Goal: Information Seeking & Learning: Compare options

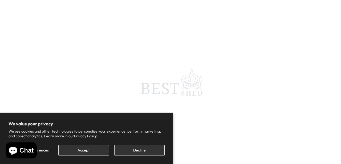
click at [98, 151] on button "Accept" at bounding box center [83, 150] width 50 height 10
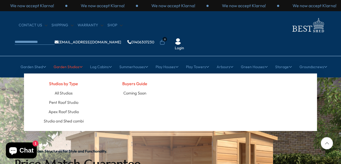
click at [79, 65] on icon at bounding box center [80, 67] width 3 height 4
click at [69, 98] on link "Pent Roof Studio" at bounding box center [63, 102] width 29 height 9
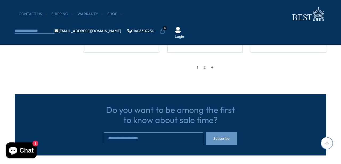
scroll to position [540, 0]
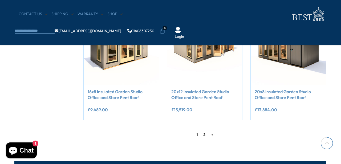
click at [205, 135] on link "2" at bounding box center [204, 135] width 7 height 8
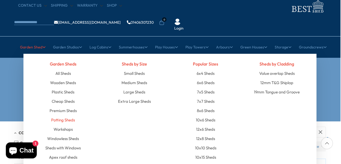
scroll to position [21, 1]
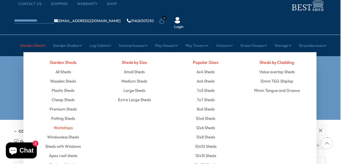
click at [59, 123] on link "Workshops" at bounding box center [63, 127] width 19 height 9
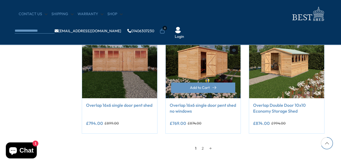
scroll to position [461, 2]
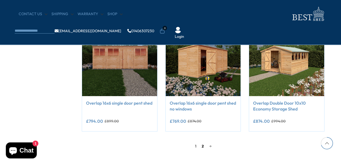
click at [203, 145] on link "2" at bounding box center [202, 146] width 7 height 8
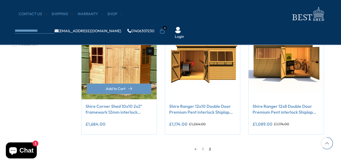
scroll to position [339, 2]
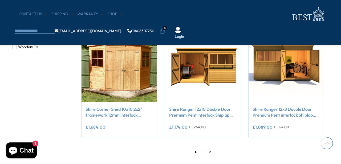
click at [193, 153] on link "←" at bounding box center [196, 152] width 8 height 8
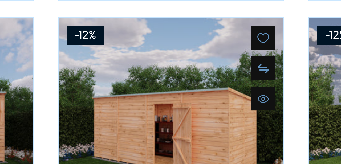
scroll to position [439, 20]
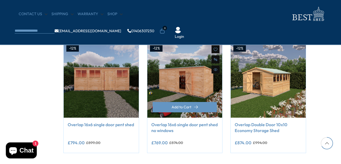
click at [188, 85] on img at bounding box center [184, 80] width 75 height 75
click at [189, 82] on img at bounding box center [184, 80] width 75 height 75
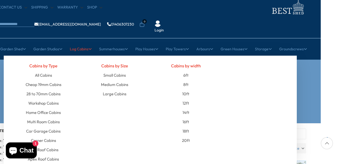
scroll to position [18, 20]
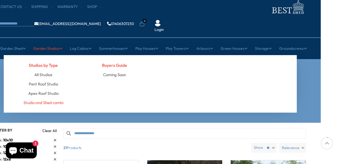
click at [52, 98] on link "Studio and Shed combi" at bounding box center [43, 102] width 40 height 9
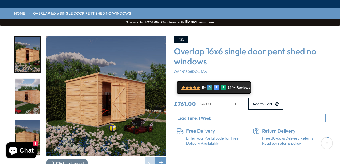
scroll to position [67, 1]
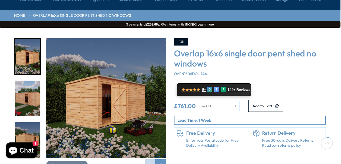
click at [28, 81] on img "2 / 9" at bounding box center [28, 98] width 26 height 35
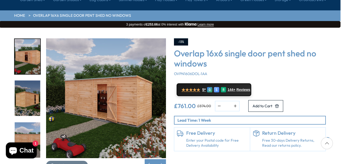
click at [32, 125] on img "4 / 9" at bounding box center [28, 139] width 26 height 35
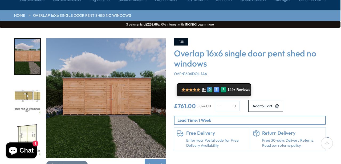
click at [32, 122] on img "6 / 9" at bounding box center [28, 139] width 26 height 35
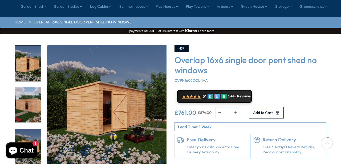
scroll to position [61, 0]
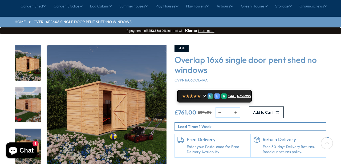
click at [31, 129] on img "3 / 9" at bounding box center [28, 146] width 26 height 35
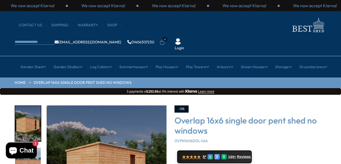
scroll to position [0, 0]
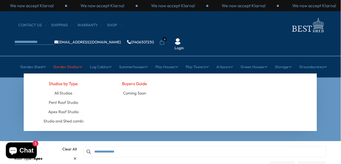
scroll to position [0, 0]
click at [64, 116] on link "Studio and Shed combi" at bounding box center [63, 120] width 40 height 9
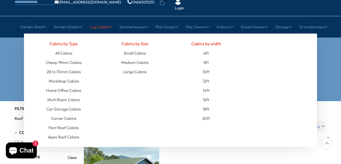
scroll to position [44, 0]
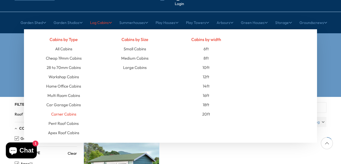
click at [73, 110] on link "Corner Cabins" at bounding box center [63, 114] width 25 height 9
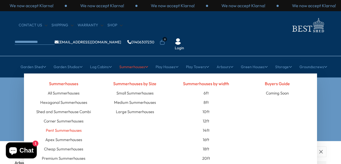
click at [67, 126] on link "Pent Summerhouses" at bounding box center [64, 130] width 36 height 9
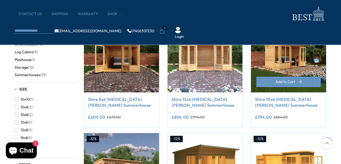
scroll to position [117, 0]
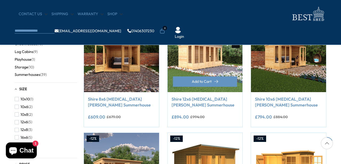
click at [230, 73] on img at bounding box center [205, 54] width 75 height 75
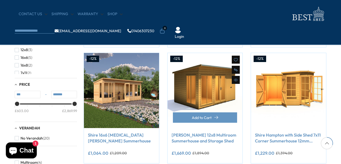
scroll to position [197, 0]
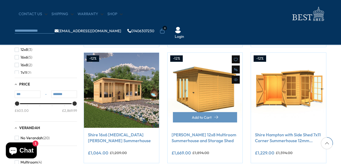
click at [213, 100] on img at bounding box center [205, 90] width 75 height 75
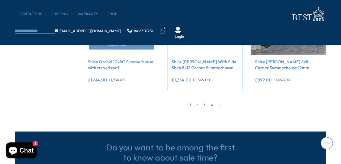
scroll to position [512, 0]
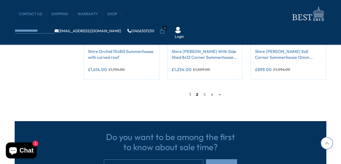
click at [197, 95] on link "2" at bounding box center [196, 95] width 7 height 8
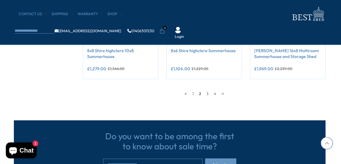
scroll to position [513, 1]
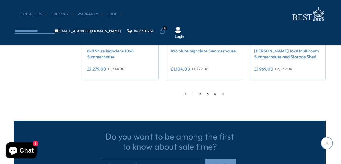
click at [207, 91] on link "3" at bounding box center [207, 94] width 7 height 8
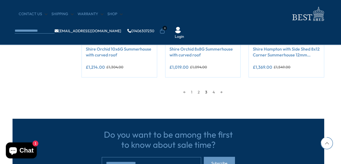
scroll to position [516, 2]
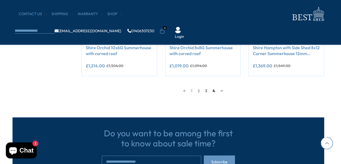
click at [215, 90] on link "4" at bounding box center [214, 91] width 8 height 8
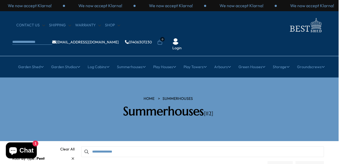
scroll to position [0, 2]
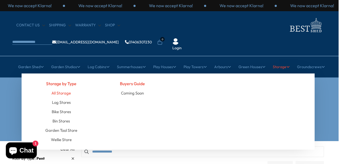
click at [58, 88] on link "All Storage" at bounding box center [60, 92] width 19 height 9
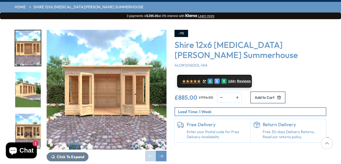
scroll to position [77, 0]
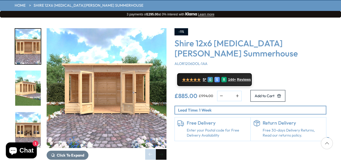
click at [163, 149] on div "Next slide" at bounding box center [161, 154] width 11 height 11
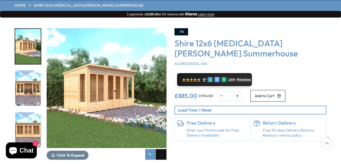
click at [163, 149] on div "Next slide" at bounding box center [161, 154] width 11 height 11
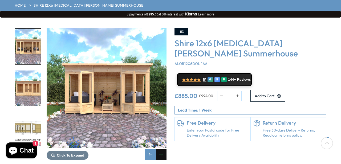
click at [163, 149] on div "Next slide" at bounding box center [161, 154] width 11 height 11
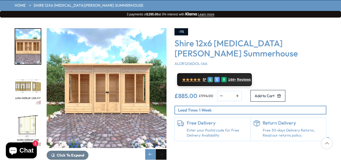
click at [163, 149] on div "Next slide" at bounding box center [161, 154] width 11 height 11
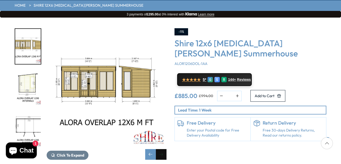
click at [163, 149] on div "Next slide" at bounding box center [161, 154] width 11 height 11
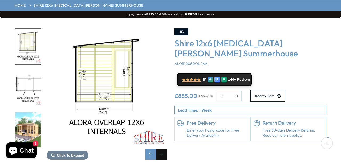
click at [163, 149] on div "Next slide" at bounding box center [161, 154] width 11 height 11
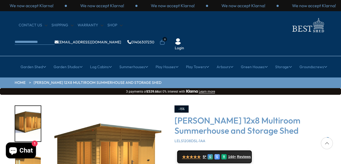
scroll to position [64, 1]
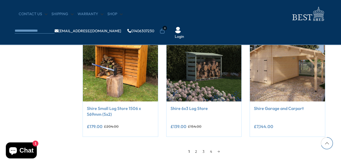
scroll to position [459, 1]
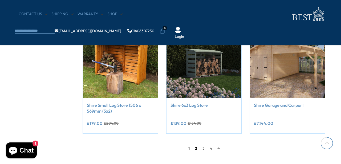
click at [196, 147] on link "2" at bounding box center [195, 148] width 7 height 8
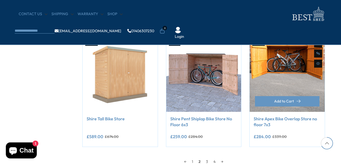
scroll to position [439, 2]
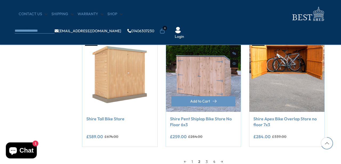
click at [212, 86] on img at bounding box center [203, 74] width 75 height 75
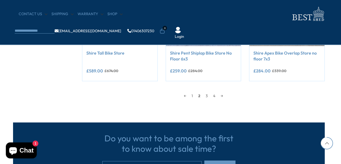
scroll to position [506, 2]
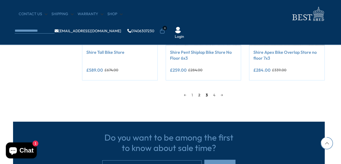
click at [207, 94] on link "3" at bounding box center [206, 95] width 7 height 8
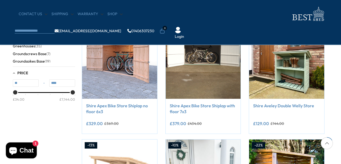
scroll to position [110, 2]
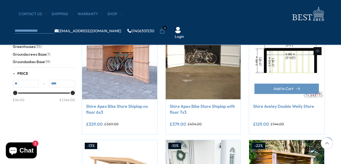
click at [285, 72] on img at bounding box center [286, 61] width 75 height 75
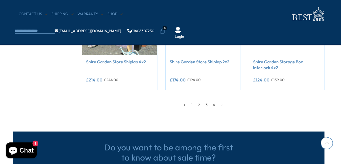
scroll to position [506, 2]
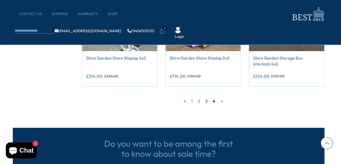
click at [214, 100] on link "4" at bounding box center [214, 101] width 8 height 8
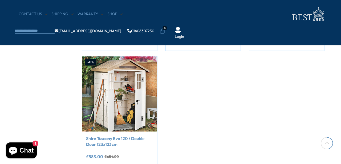
scroll to position [194, 2]
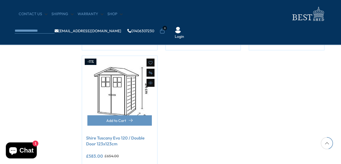
click at [115, 111] on img at bounding box center [119, 93] width 75 height 75
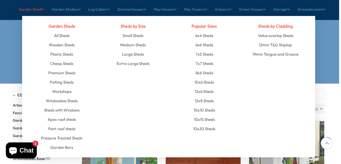
scroll to position [58, 2]
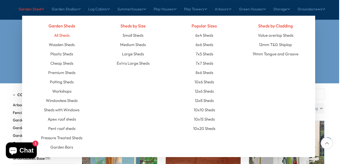
click at [64, 31] on link "All Sheds" at bounding box center [61, 35] width 15 height 9
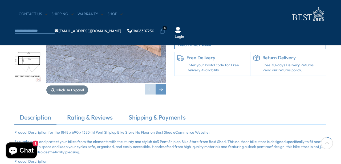
scroll to position [114, 0]
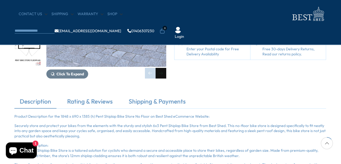
click at [161, 75] on div "Next slide" at bounding box center [161, 73] width 11 height 11
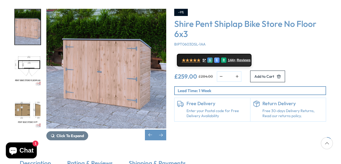
scroll to position [97, 0]
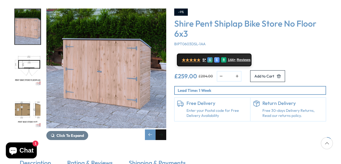
click at [162, 129] on div "Next slide" at bounding box center [161, 134] width 11 height 11
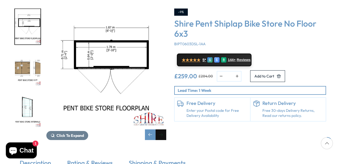
click at [162, 129] on div "Next slide" at bounding box center [161, 134] width 11 height 11
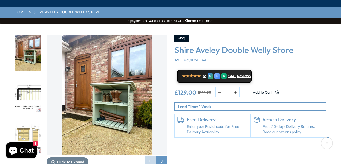
scroll to position [66, 0]
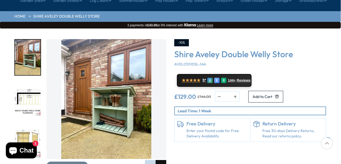
click at [162, 160] on div "Next slide" at bounding box center [161, 165] width 11 height 11
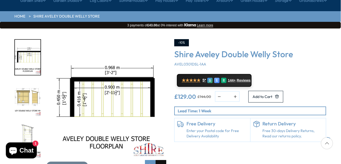
click at [162, 160] on div "Next slide" at bounding box center [161, 165] width 11 height 11
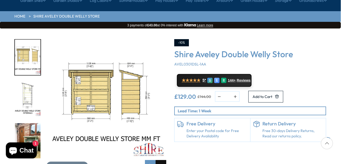
click at [162, 160] on div "Next slide" at bounding box center [161, 165] width 11 height 11
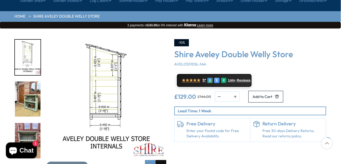
click at [162, 160] on div "Next slide" at bounding box center [161, 165] width 11 height 11
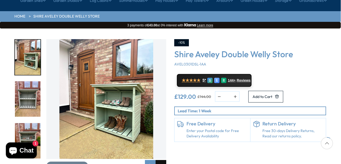
click at [162, 160] on div "Next slide" at bounding box center [161, 165] width 11 height 11
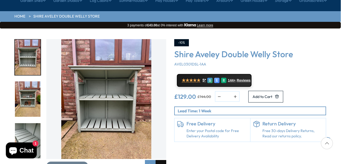
click at [163, 160] on div "Next slide" at bounding box center [161, 165] width 11 height 11
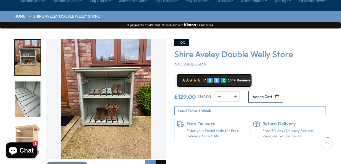
click at [163, 160] on div "Next slide" at bounding box center [161, 165] width 11 height 11
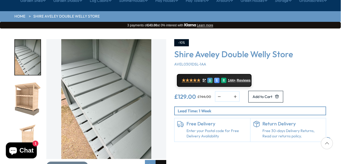
click at [163, 160] on div "Next slide" at bounding box center [161, 165] width 11 height 11
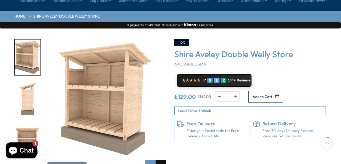
click at [163, 160] on div "Next slide" at bounding box center [161, 165] width 11 height 11
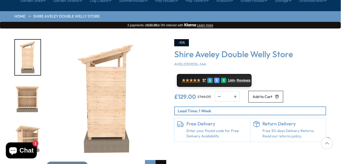
click at [163, 160] on div "Next slide" at bounding box center [161, 165] width 11 height 11
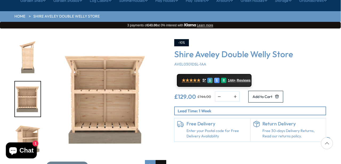
click at [163, 160] on div "Next slide" at bounding box center [161, 165] width 11 height 11
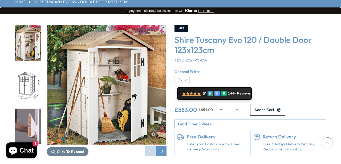
scroll to position [80, 0]
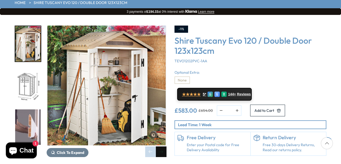
click at [162, 147] on div "Next slide" at bounding box center [161, 152] width 11 height 11
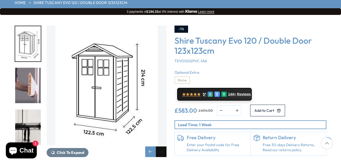
click at [162, 147] on div "Next slide" at bounding box center [161, 152] width 11 height 11
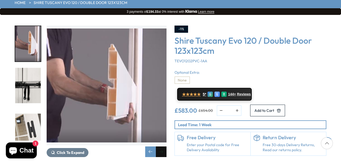
click at [162, 147] on div "Next slide" at bounding box center [161, 152] width 11 height 11
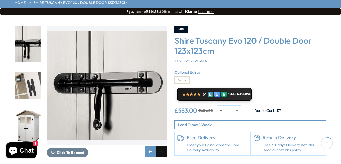
click at [162, 147] on div "Next slide" at bounding box center [161, 152] width 11 height 11
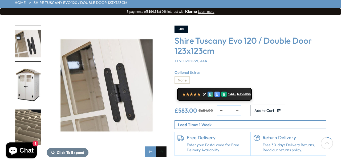
click at [162, 147] on div "Next slide" at bounding box center [161, 152] width 11 height 11
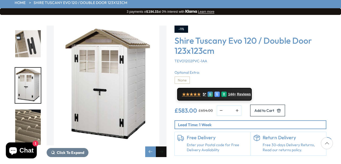
click at [162, 147] on div "Next slide" at bounding box center [161, 152] width 11 height 11
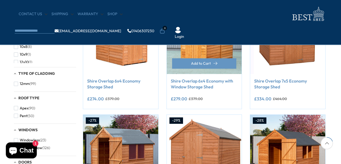
scroll to position [138, 1]
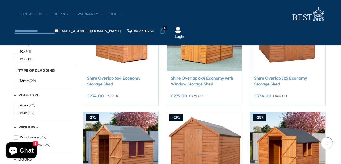
click at [17, 113] on span "button" at bounding box center [16, 113] width 4 height 4
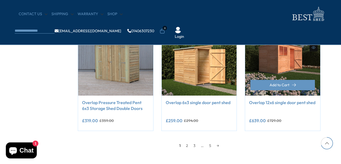
scroll to position [461, 6]
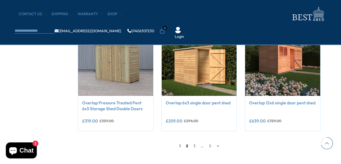
click at [186, 144] on link "2" at bounding box center [186, 146] width 7 height 8
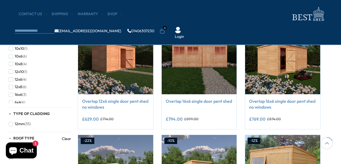
scroll to position [112, 6]
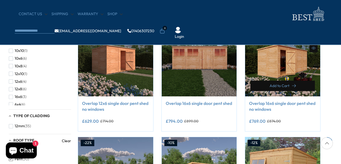
click at [305, 84] on button "Add to Cart" at bounding box center [282, 86] width 64 height 10
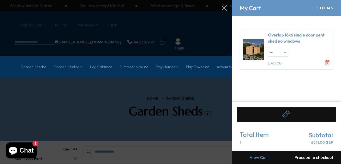
scroll to position [0, 0]
click at [211, 0] on div at bounding box center [170, 0] width 341 height 0
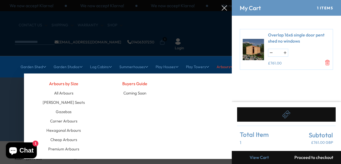
click at [201, 76] on div "Arbours by Size All Arbours Arbour Seats Gazebos Corner Arbours Hexagonal Arbou…" at bounding box center [170, 117] width 293 height 86
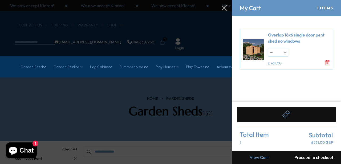
click at [197, 0] on div at bounding box center [170, 0] width 341 height 0
click at [224, 9] on icon at bounding box center [224, 7] width 5 height 5
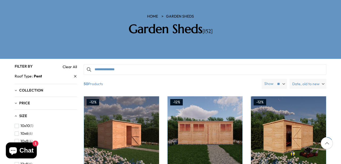
scroll to position [108, 0]
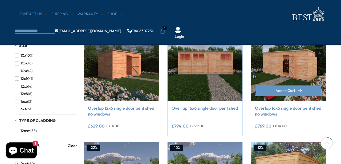
click at [306, 70] on img at bounding box center [288, 63] width 75 height 75
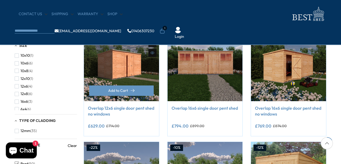
click at [137, 69] on img at bounding box center [121, 63] width 75 height 75
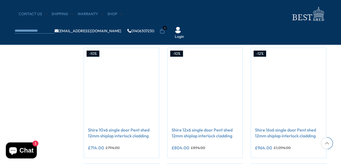
scroll to position [319, 0]
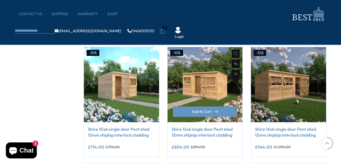
click at [208, 92] on img at bounding box center [205, 84] width 75 height 75
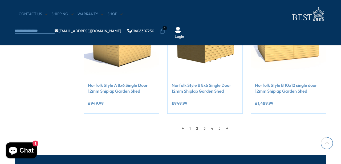
scroll to position [479, 0]
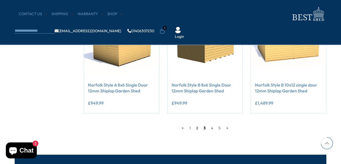
click at [206, 127] on link "3" at bounding box center [204, 128] width 7 height 8
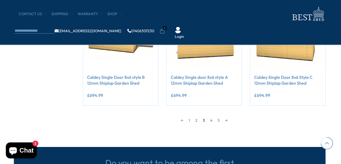
scroll to position [490, 1]
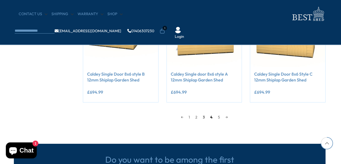
click at [211, 116] on link "4" at bounding box center [212, 117] width 8 height 8
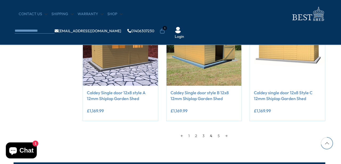
scroll to position [471, 1]
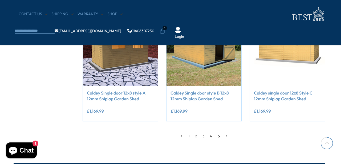
click at [217, 135] on link "5" at bounding box center [218, 136] width 7 height 8
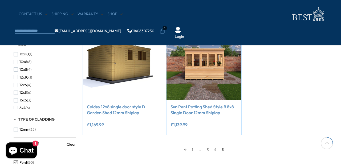
scroll to position [105, 1]
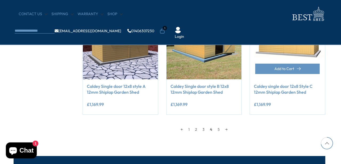
scroll to position [479, 1]
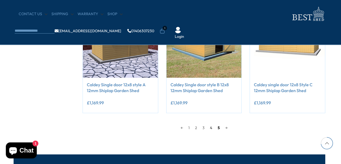
click at [219, 126] on link "5" at bounding box center [218, 128] width 7 height 8
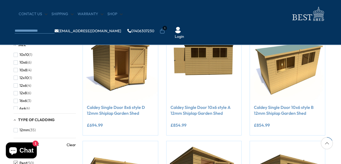
scroll to position [101, 1]
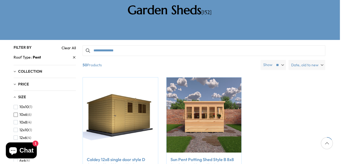
click at [16, 113] on span "button" at bounding box center [16, 115] width 4 height 4
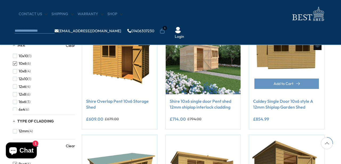
scroll to position [108, 2]
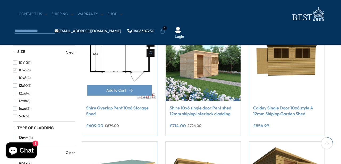
click at [132, 77] on img at bounding box center [119, 63] width 75 height 75
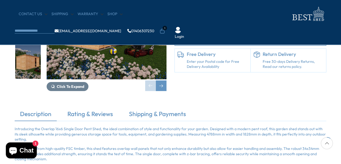
scroll to position [110, 0]
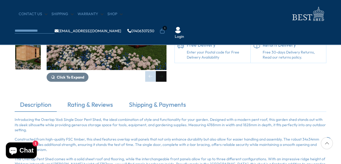
click at [163, 78] on div "Next slide" at bounding box center [161, 76] width 11 height 11
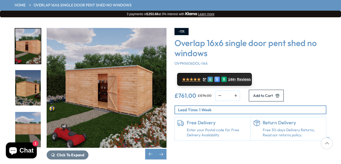
scroll to position [80, 0]
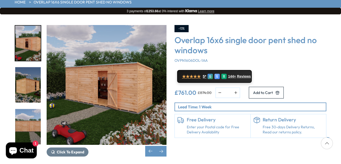
click at [31, 116] on img "4 / 9" at bounding box center [28, 126] width 26 height 35
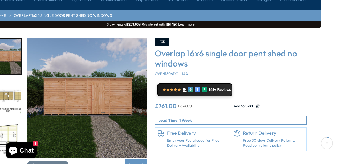
scroll to position [67, 20]
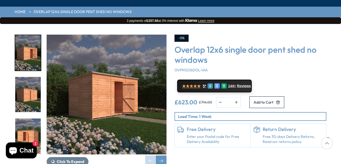
scroll to position [71, 0]
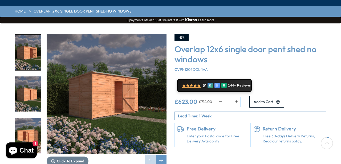
click at [30, 76] on img "2 / 10" at bounding box center [28, 93] width 26 height 35
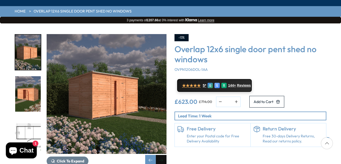
click at [163, 155] on div "Next slide" at bounding box center [161, 160] width 11 height 11
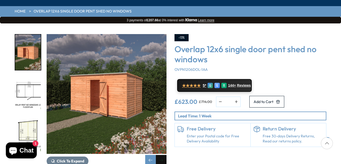
click at [162, 155] on div "Next slide" at bounding box center [161, 160] width 11 height 11
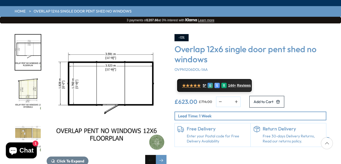
click at [153, 155] on div "Previous slide" at bounding box center [150, 160] width 11 height 11
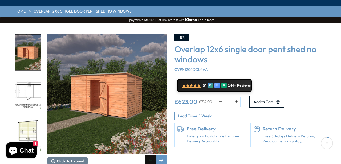
click at [153, 155] on div "Previous slide" at bounding box center [150, 160] width 11 height 11
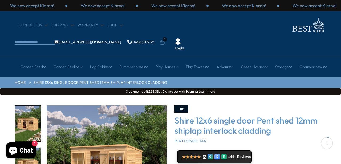
scroll to position [94, 0]
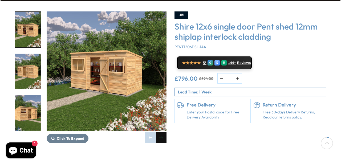
click at [161, 132] on div "Next slide" at bounding box center [161, 137] width 11 height 11
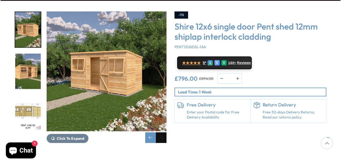
click at [161, 132] on div "Next slide" at bounding box center [161, 137] width 11 height 11
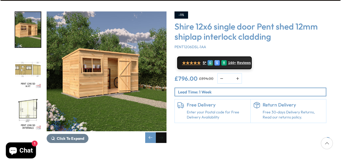
click at [164, 132] on div "Next slide" at bounding box center [161, 137] width 11 height 11
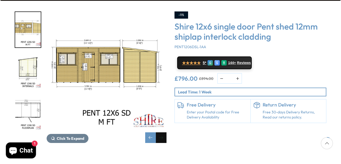
click at [164, 132] on div "Next slide" at bounding box center [161, 137] width 11 height 11
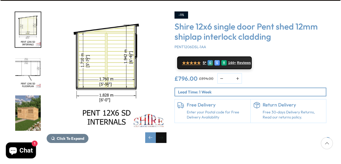
click at [164, 132] on div "Next slide" at bounding box center [161, 137] width 11 height 11
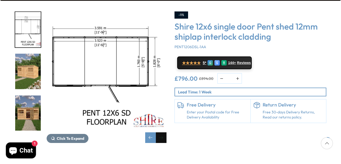
click at [164, 132] on div "Next slide" at bounding box center [161, 137] width 11 height 11
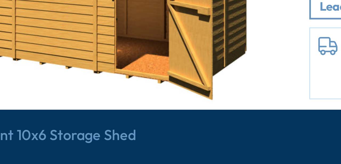
scroll to position [82, 0]
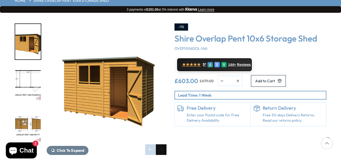
click at [162, 144] on div "Next slide" at bounding box center [161, 149] width 11 height 11
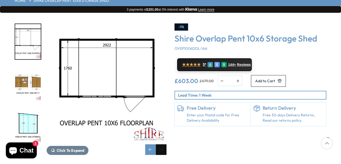
click at [162, 144] on div "Next slide" at bounding box center [161, 149] width 11 height 11
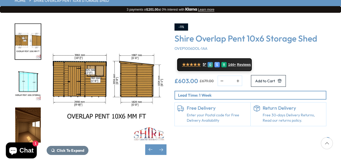
click at [29, 112] on img "5 / 10" at bounding box center [28, 124] width 26 height 35
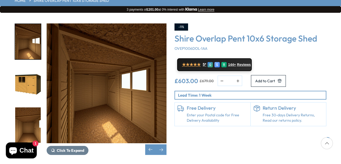
click at [35, 73] on img "6 / 10" at bounding box center [28, 83] width 26 height 35
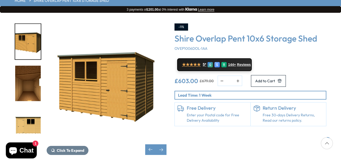
click at [105, 66] on img "6 / 10" at bounding box center [107, 83] width 120 height 120
